Goal: Information Seeking & Learning: Understand process/instructions

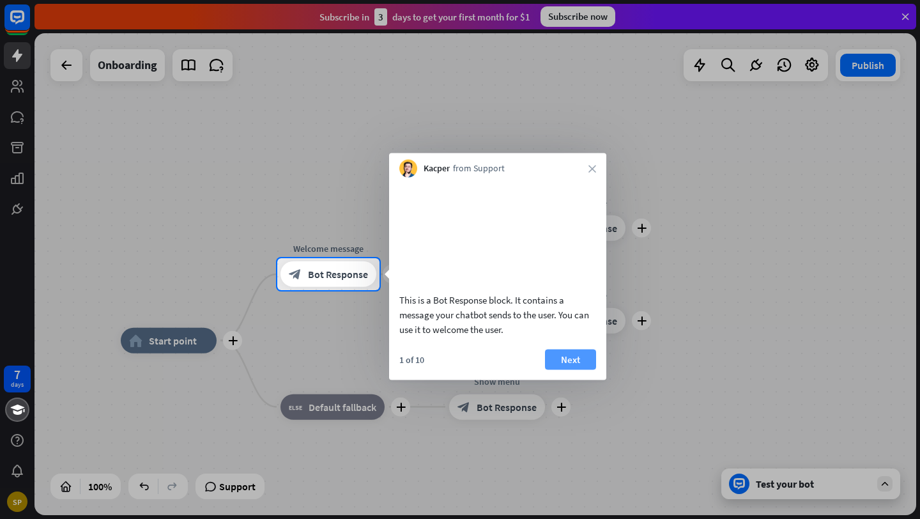
click at [575, 369] on button "Next" at bounding box center [570, 359] width 51 height 20
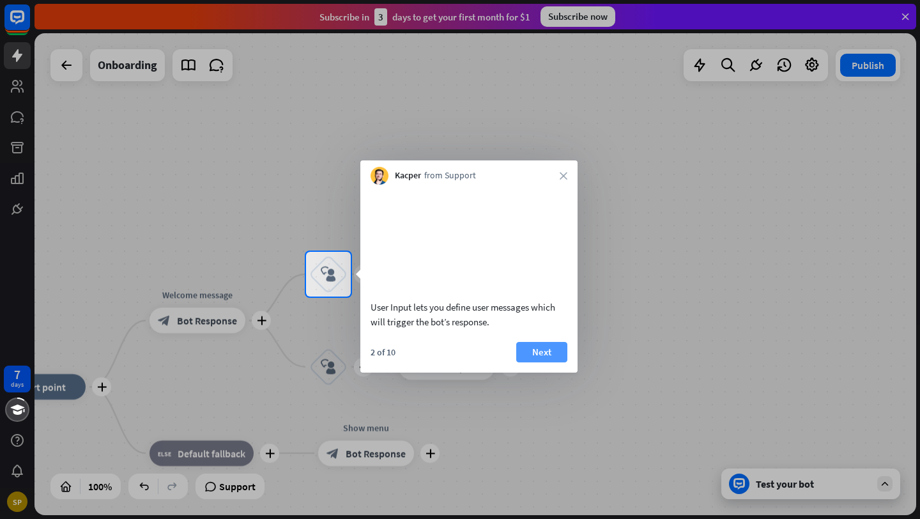
click at [534, 362] on button "Next" at bounding box center [541, 352] width 51 height 20
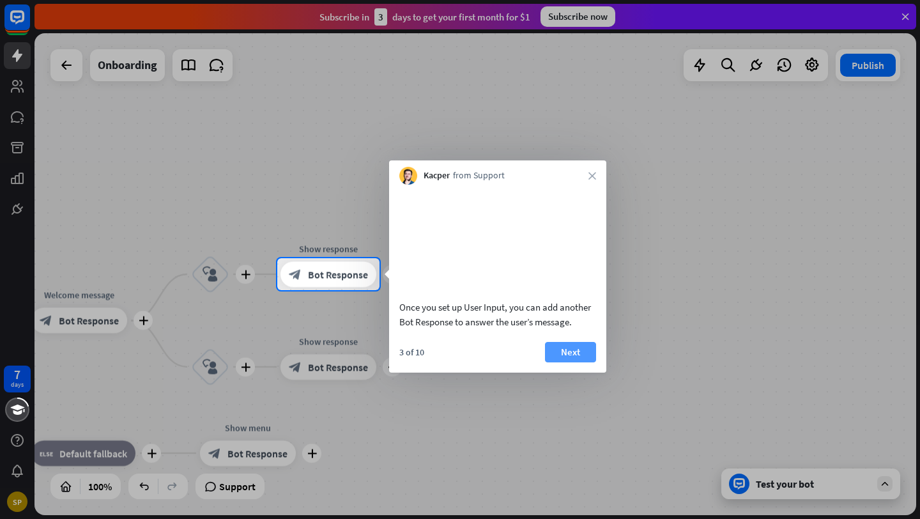
click at [583, 362] on button "Next" at bounding box center [570, 352] width 51 height 20
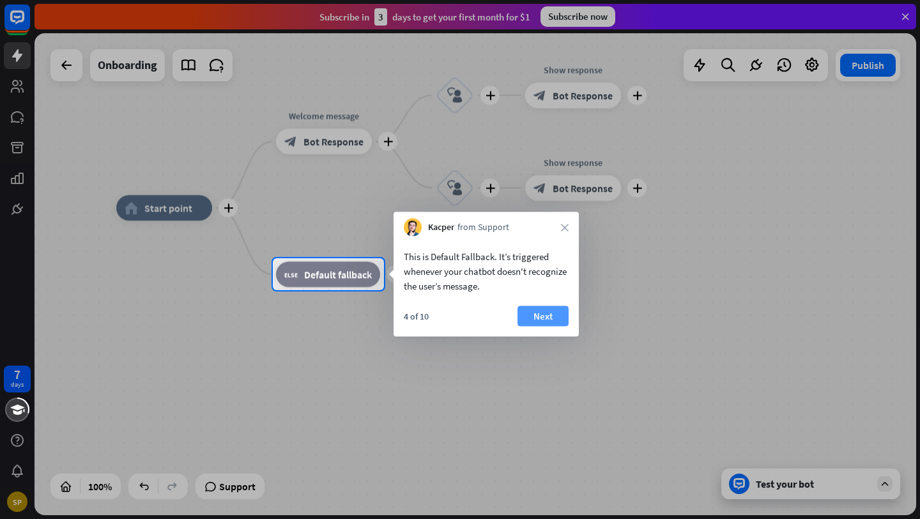
click at [553, 319] on button "Next" at bounding box center [543, 316] width 51 height 20
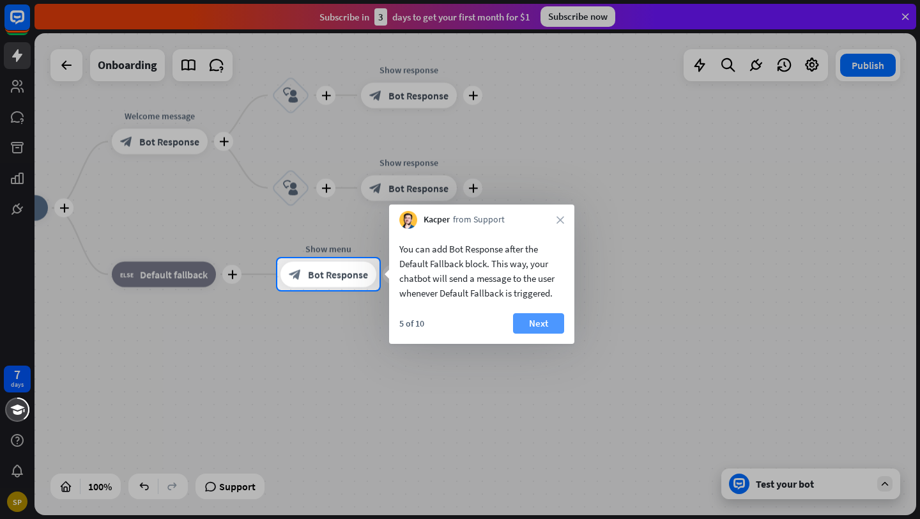
click at [532, 324] on button "Next" at bounding box center [538, 323] width 51 height 20
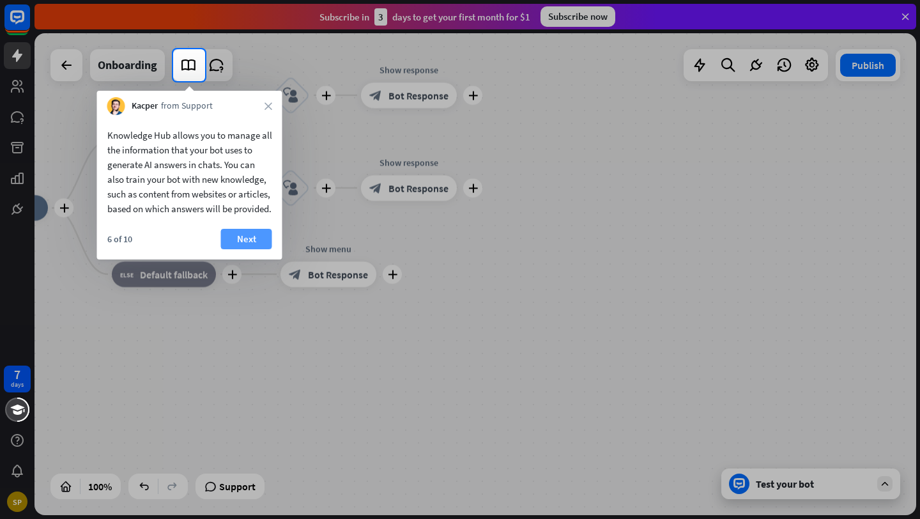
click at [245, 249] on button "Next" at bounding box center [246, 239] width 51 height 20
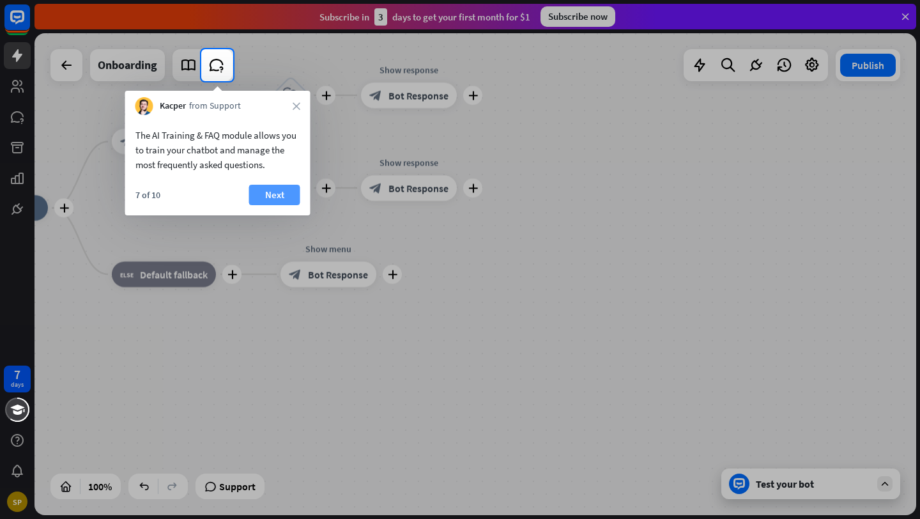
click at [265, 197] on button "Next" at bounding box center [274, 195] width 51 height 20
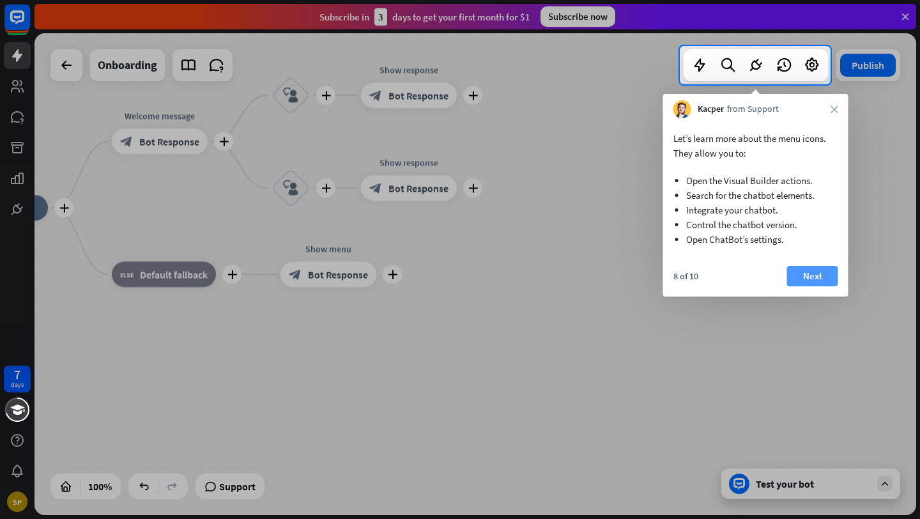
click at [814, 277] on button "Next" at bounding box center [812, 276] width 51 height 20
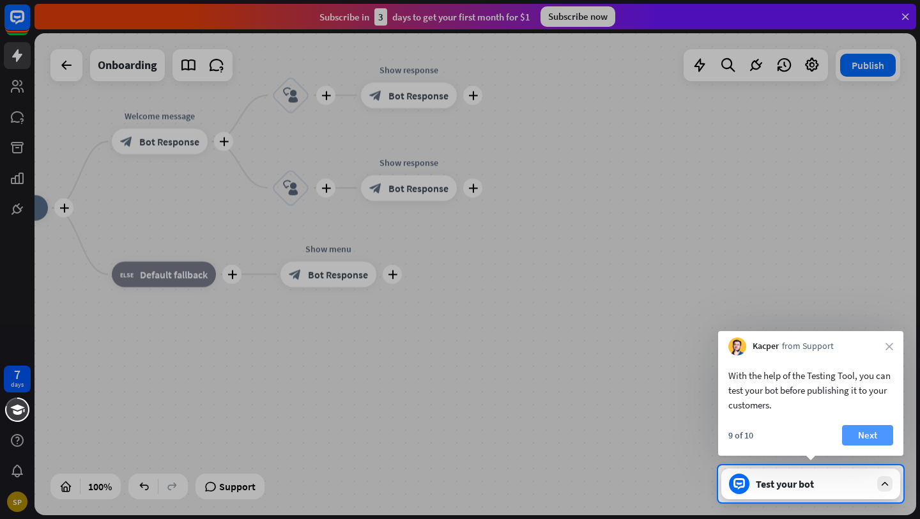
click at [876, 437] on button "Next" at bounding box center [867, 435] width 51 height 20
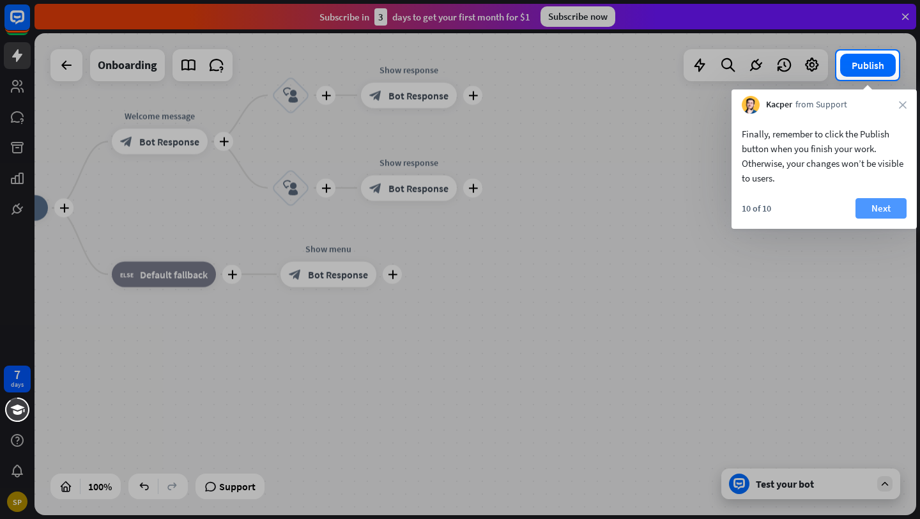
click at [877, 204] on button "Next" at bounding box center [881, 208] width 51 height 20
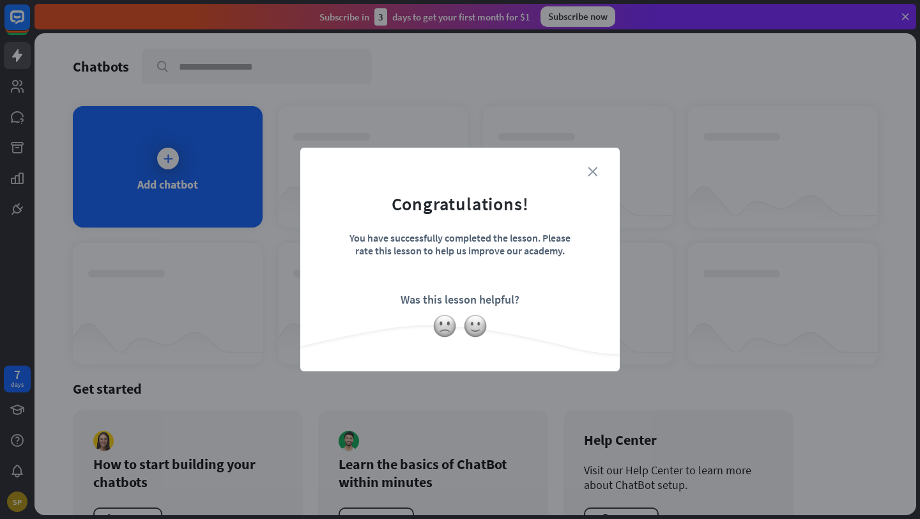
click at [593, 174] on icon "close" at bounding box center [593, 172] width 10 height 10
